Goal: Task Accomplishment & Management: Use online tool/utility

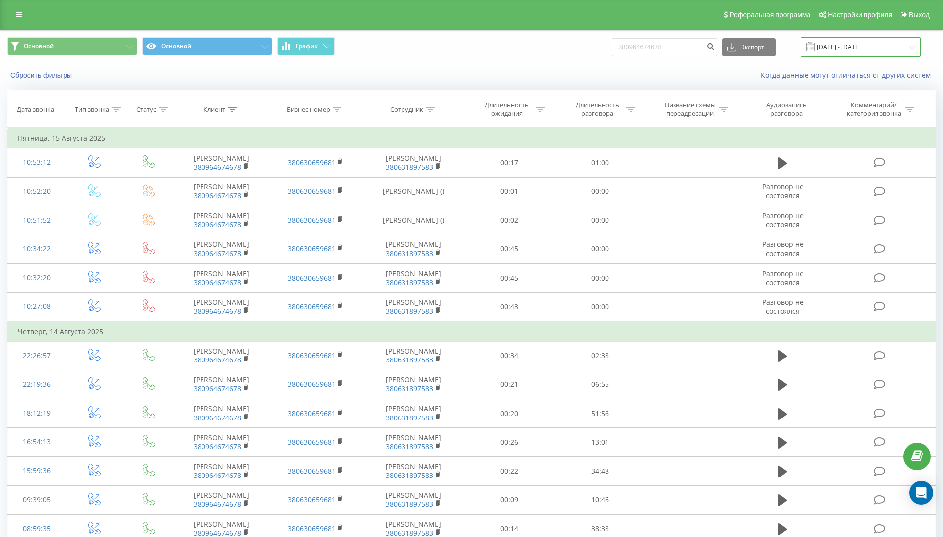
click at [877, 50] on input "[DATE] - [DATE]" at bounding box center [860, 46] width 120 height 19
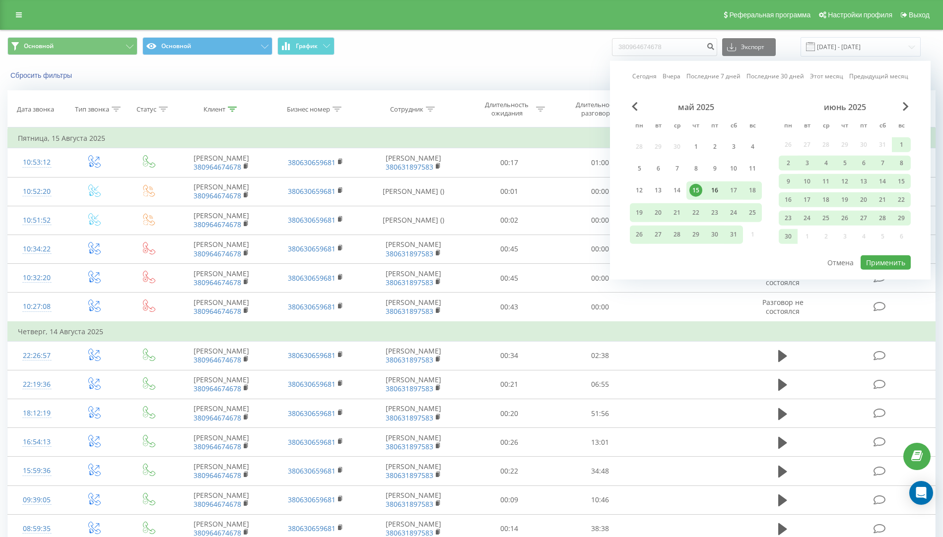
click at [710, 189] on div "16" at bounding box center [714, 190] width 13 height 13
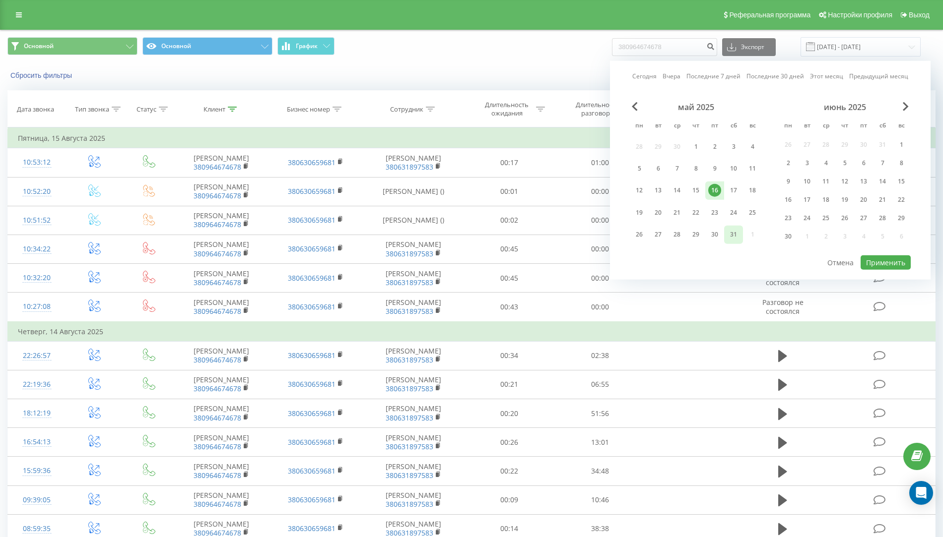
click at [734, 232] on div "31" at bounding box center [733, 234] width 13 height 13
click at [715, 187] on div "16" at bounding box center [714, 190] width 13 height 13
click at [907, 106] on span "Next Month" at bounding box center [906, 106] width 6 height 9
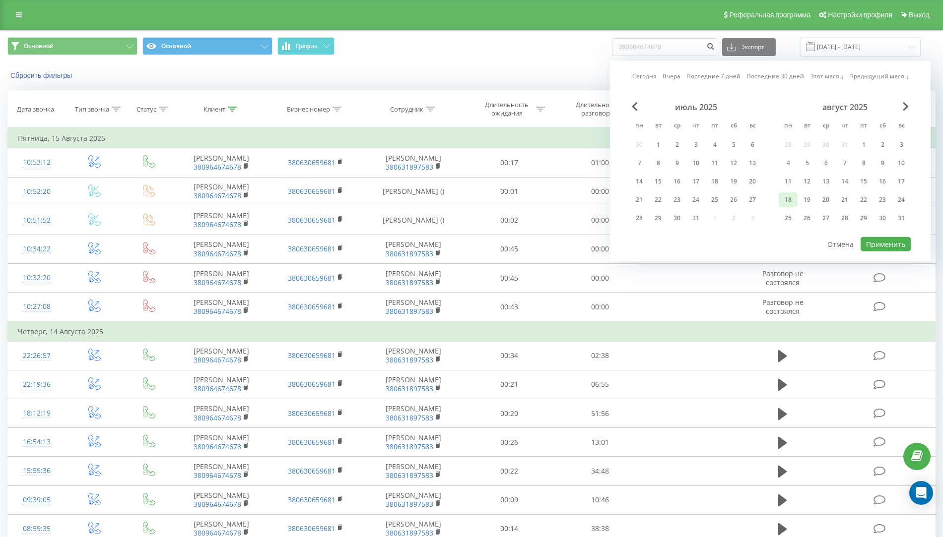
click at [790, 197] on div "18" at bounding box center [788, 200] width 13 height 13
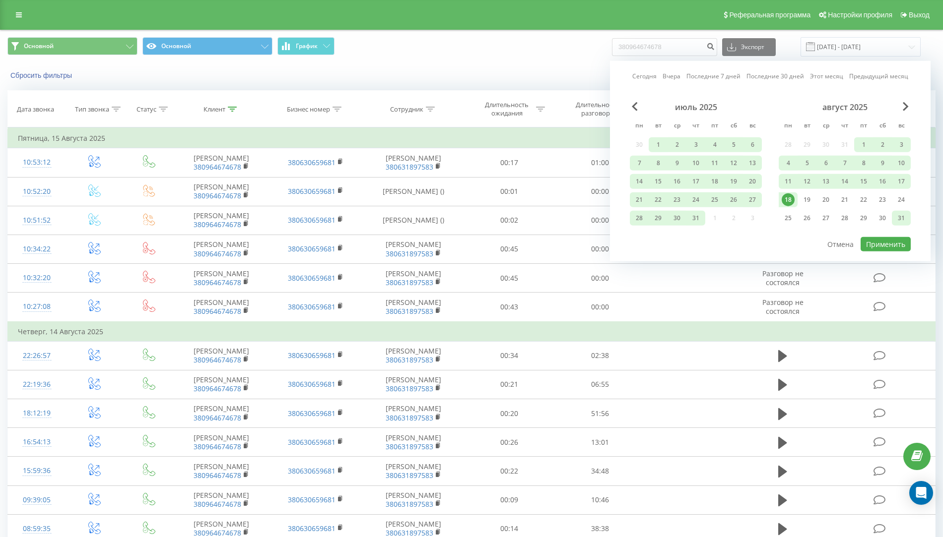
click at [906, 215] on div "31" at bounding box center [901, 218] width 13 height 13
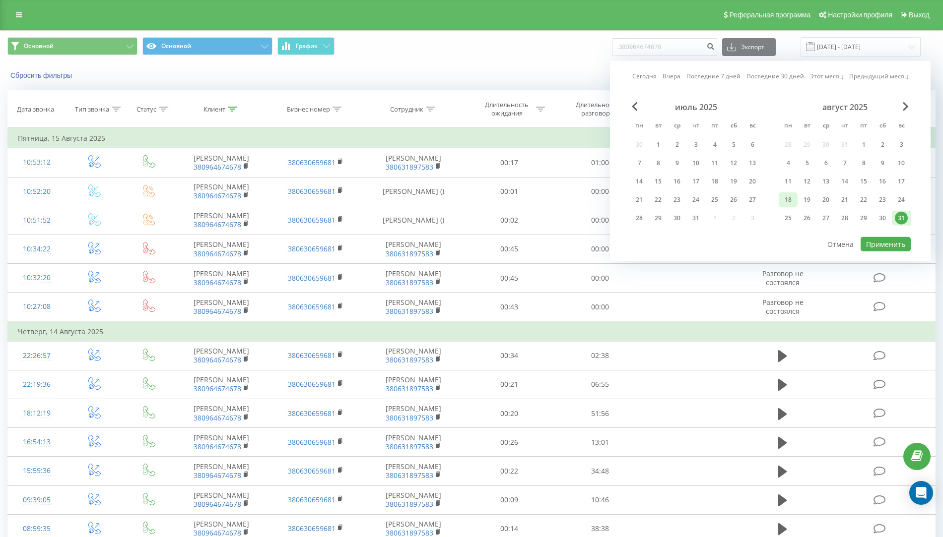
click at [790, 195] on div "18" at bounding box center [788, 200] width 13 height 13
click at [897, 242] on button "Применить" at bounding box center [885, 244] width 50 height 14
type input "18.08.2025 - 31.08.2025"
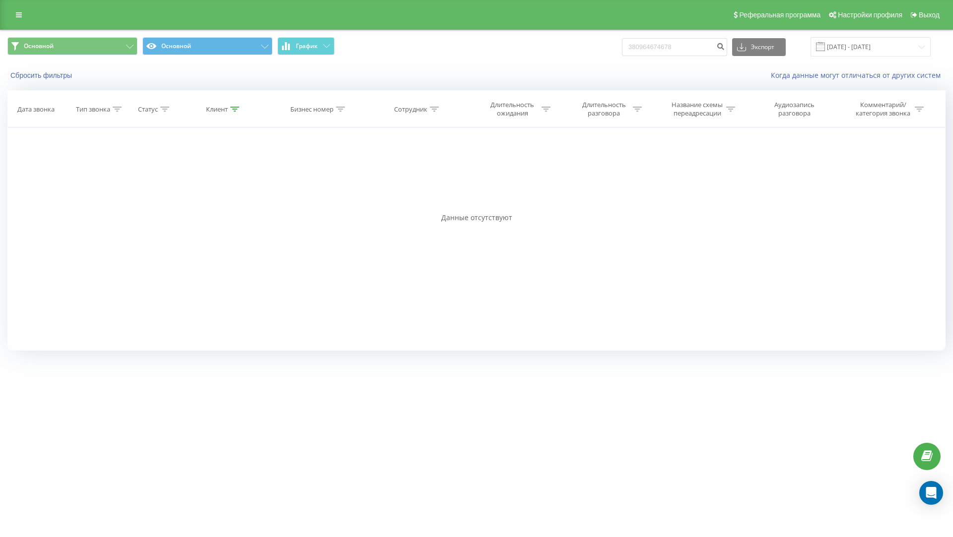
click at [234, 110] on icon at bounding box center [234, 109] width 9 height 5
click at [207, 198] on button "Отмена" at bounding box center [201, 200] width 42 height 12
click at [231, 108] on icon at bounding box center [234, 109] width 9 height 5
click at [205, 197] on button "Отмена" at bounding box center [201, 200] width 42 height 12
click at [238, 112] on div at bounding box center [234, 109] width 9 height 8
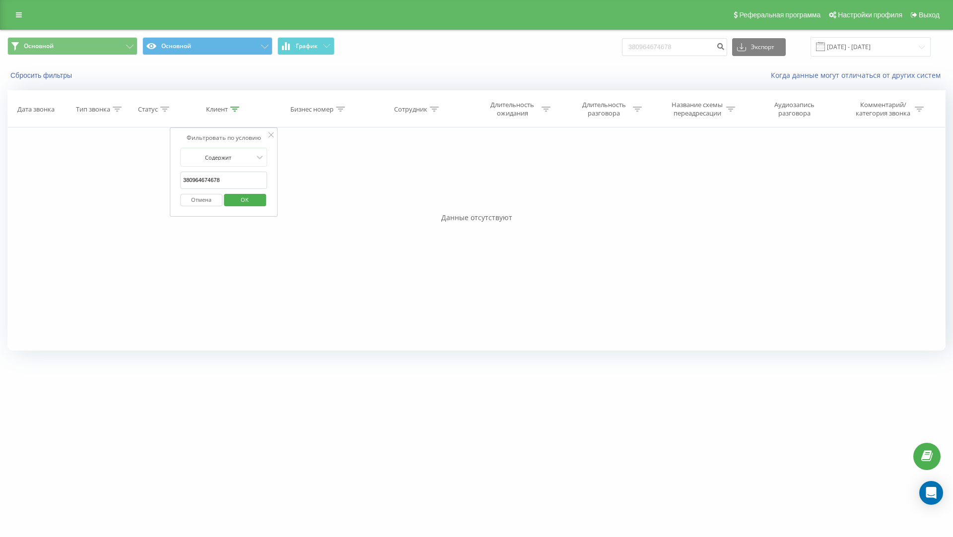
drag, startPoint x: 237, startPoint y: 180, endPoint x: 150, endPoint y: 180, distance: 86.8
click at [152, 180] on div "Фильтровать по условию Равно Введите значение Отмена OK Фильтровать по условию …" at bounding box center [476, 239] width 938 height 223
click at [245, 200] on span "OK" at bounding box center [245, 199] width 28 height 15
click at [19, 20] on link at bounding box center [19, 15] width 18 height 14
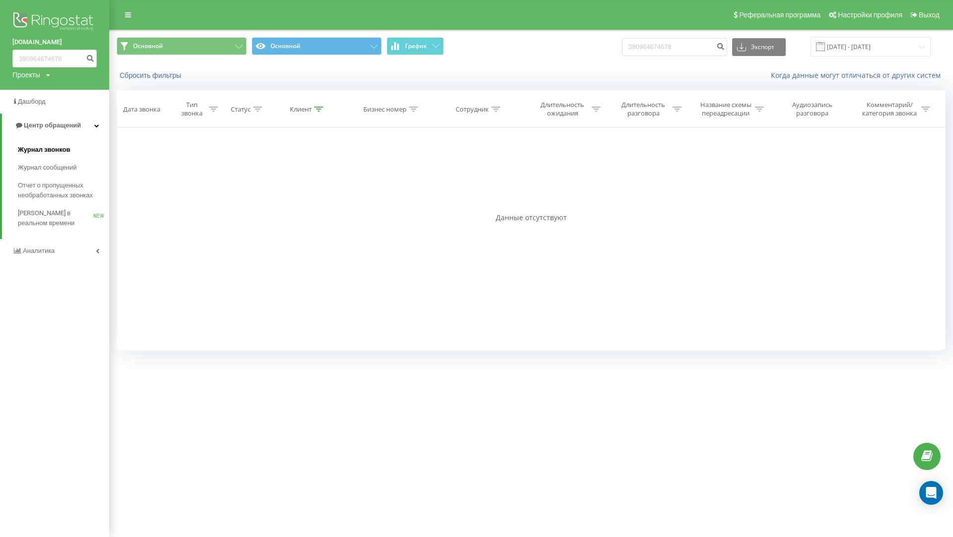
click at [56, 148] on span "Журнал звонков" at bounding box center [44, 150] width 52 height 10
